Goal: Task Accomplishment & Management: Manage account settings

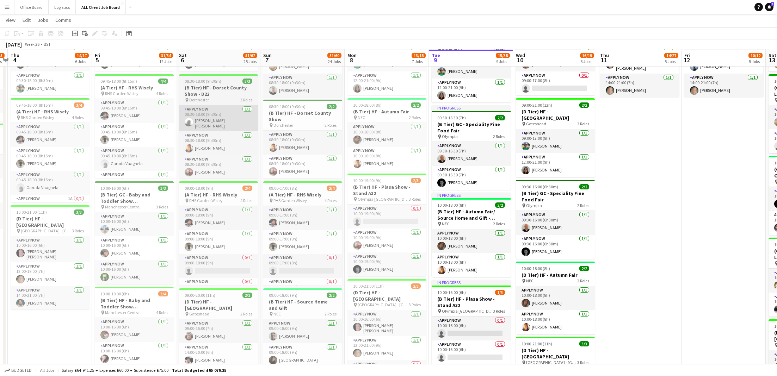
scroll to position [473, 0]
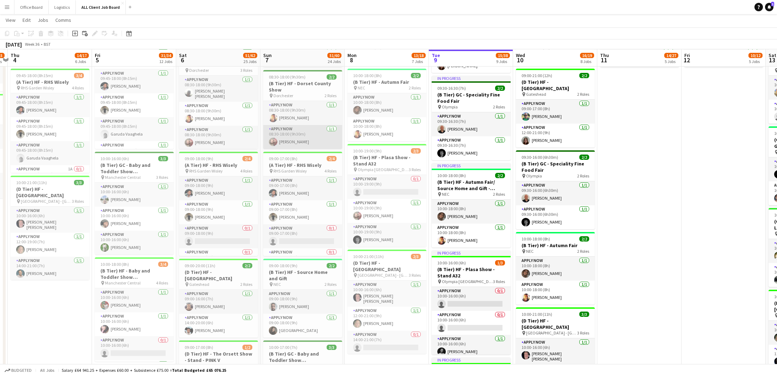
click at [280, 139] on app-card-role "APPLY NOW 1/1 08:30-18:00 (9h30m) Jean Ramsay" at bounding box center [302, 137] width 79 height 24
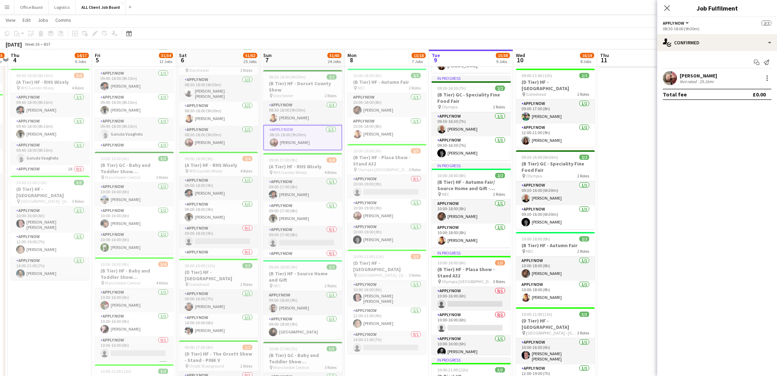
click at [687, 80] on div "Not rated" at bounding box center [689, 81] width 18 height 5
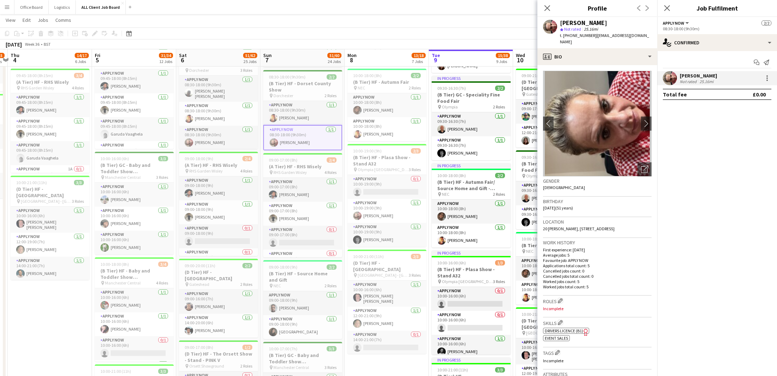
drag, startPoint x: 631, startPoint y: 221, endPoint x: 649, endPoint y: 221, distance: 17.3
click at [649, 221] on div "Location 20 Curtis lodge, 23 - 25 Knole road, Bournemouth, BH1 4DJ" at bounding box center [597, 227] width 109 height 20
copy span "BH1 4DJ"
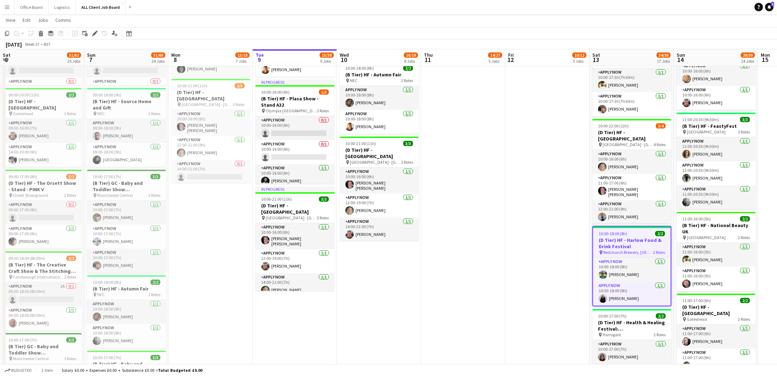
scroll to position [4, 0]
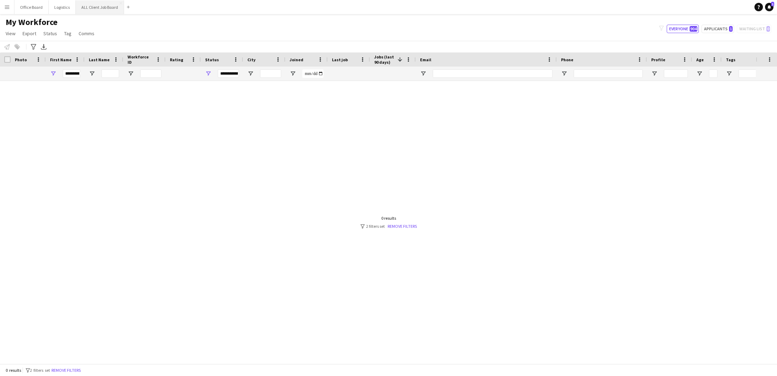
click at [102, 8] on button "ALL Client Job Board Close" at bounding box center [100, 7] width 48 height 14
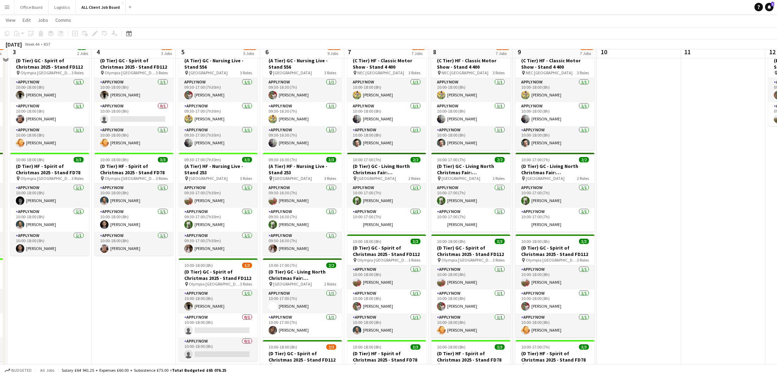
scroll to position [276, 0]
